Goal: Transaction & Acquisition: Purchase product/service

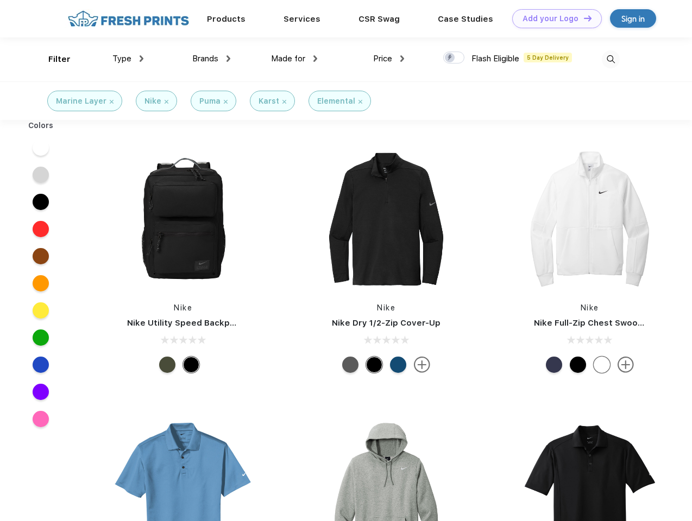
click at [553, 18] on link "Add your Logo Design Tool" at bounding box center [557, 18] width 90 height 19
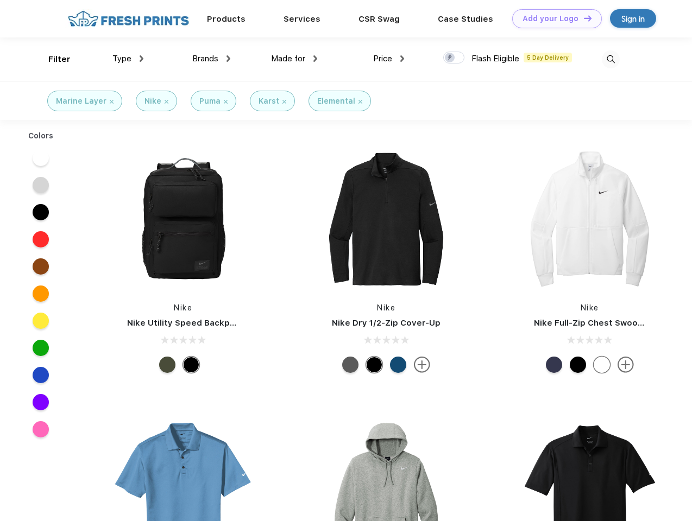
click at [0, 0] on div "Design Tool" at bounding box center [0, 0] width 0 height 0
click at [583, 18] on link "Add your Logo Design Tool" at bounding box center [557, 18] width 90 height 19
click at [52, 59] on div "Filter" at bounding box center [59, 59] width 22 height 12
click at [128, 59] on span "Type" at bounding box center [121, 59] width 19 height 10
click at [211, 59] on span "Brands" at bounding box center [205, 59] width 26 height 10
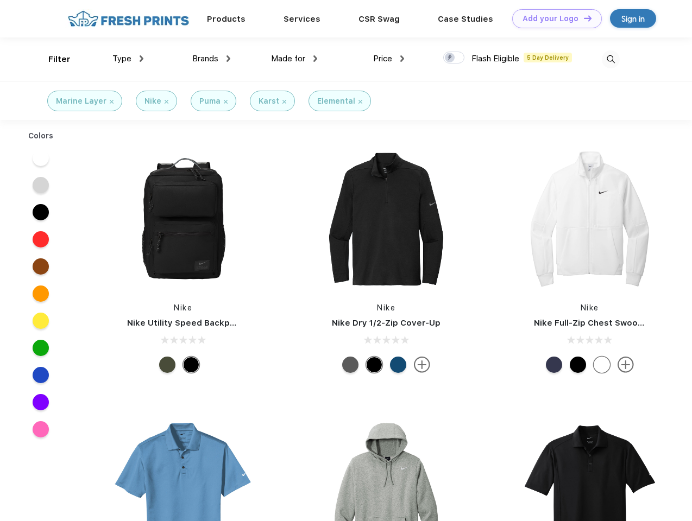
click at [294, 59] on span "Made for" at bounding box center [288, 59] width 34 height 10
click at [389, 59] on span "Price" at bounding box center [382, 59] width 19 height 10
click at [454, 58] on div at bounding box center [453, 58] width 21 height 12
click at [450, 58] on input "checkbox" at bounding box center [446, 54] width 7 height 7
click at [610, 59] on img at bounding box center [611, 59] width 18 height 18
